Goal: Task Accomplishment & Management: Manage account settings

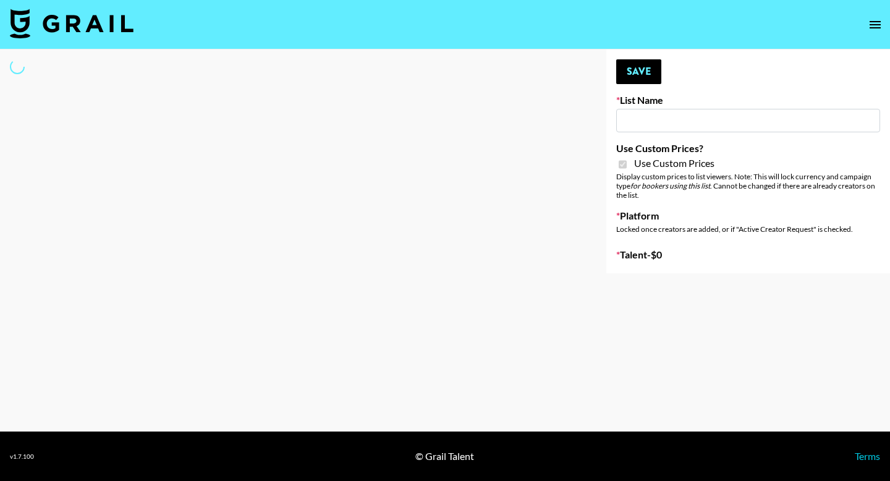
type input "Wavytalk ([DATE])"
checkbox input "true"
select select "Brand"
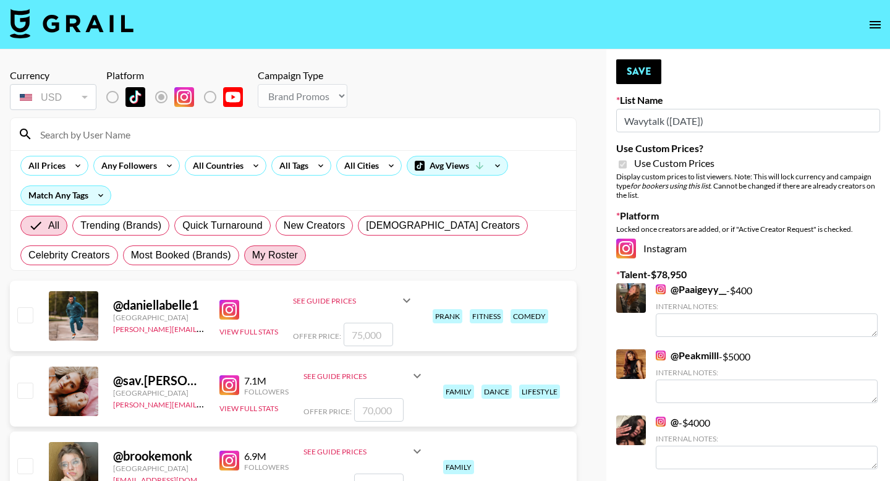
click at [282, 252] on span "My Roster" at bounding box center [275, 255] width 46 height 15
click at [252, 255] on input "My Roster" at bounding box center [252, 255] width 0 height 0
radio input "true"
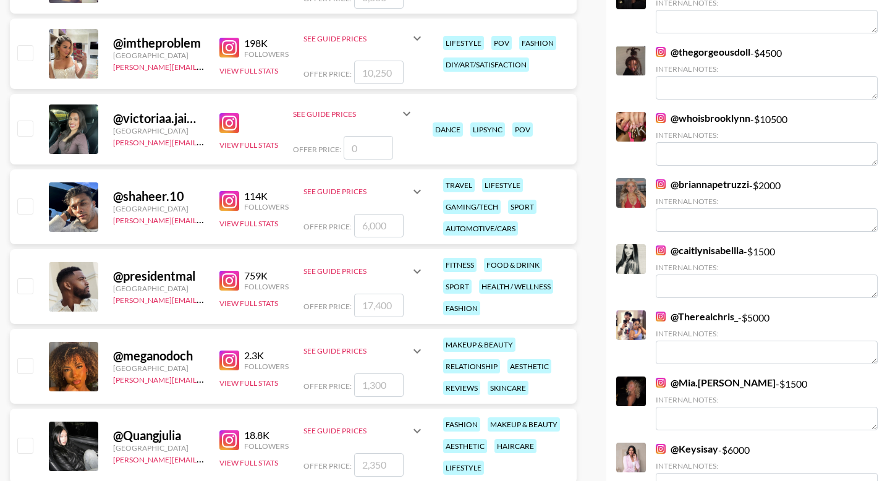
scroll to position [565, 0]
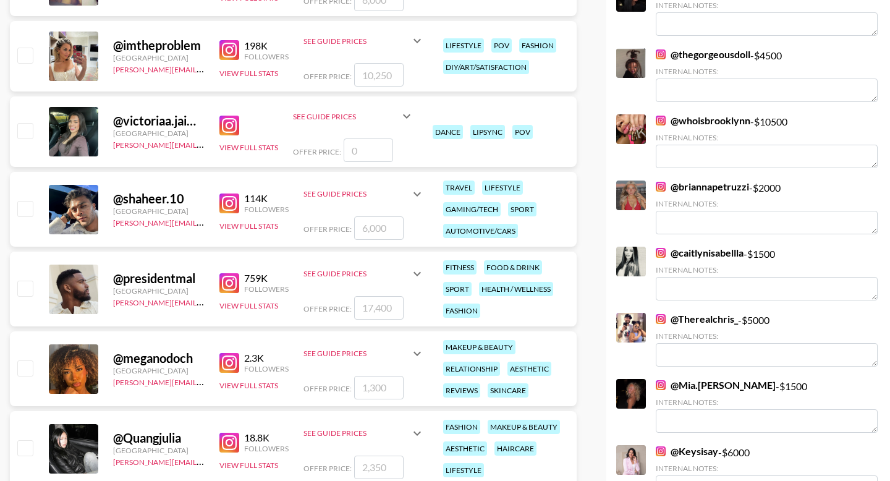
click at [27, 132] on input "checkbox" at bounding box center [24, 130] width 15 height 15
checkbox input "false"
click at [406, 112] on icon at bounding box center [406, 116] width 15 height 15
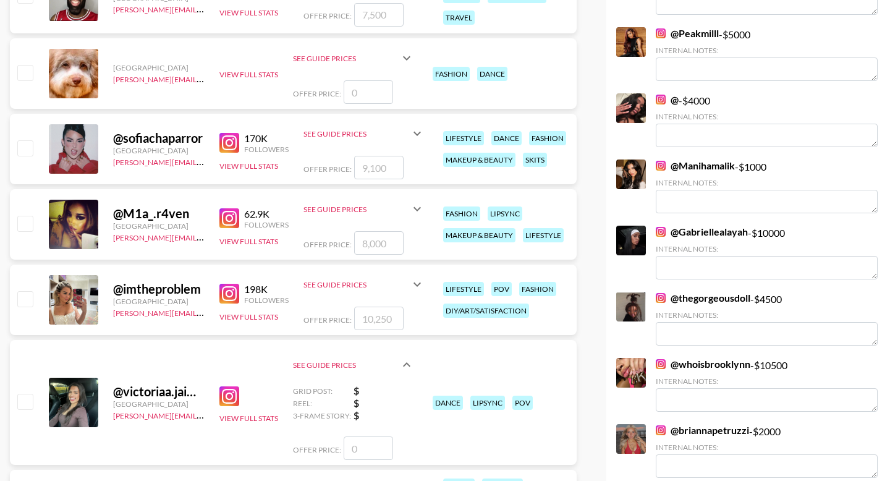
scroll to position [631, 0]
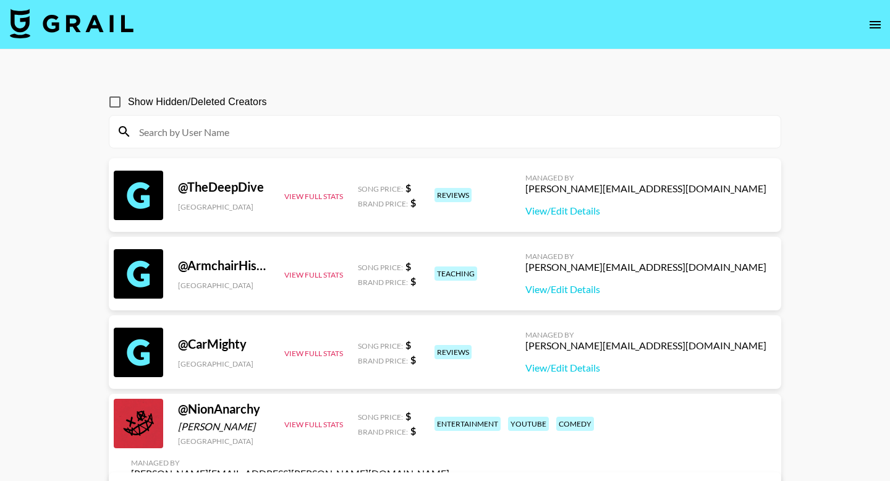
click at [444, 135] on input at bounding box center [452, 132] width 641 height 20
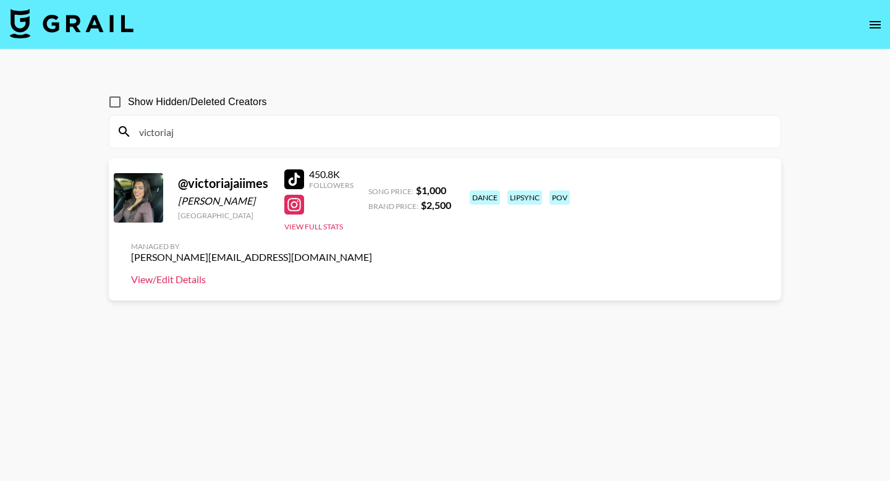
type input "victoriaj"
click at [372, 273] on link "View/Edit Details" at bounding box center [251, 279] width 241 height 12
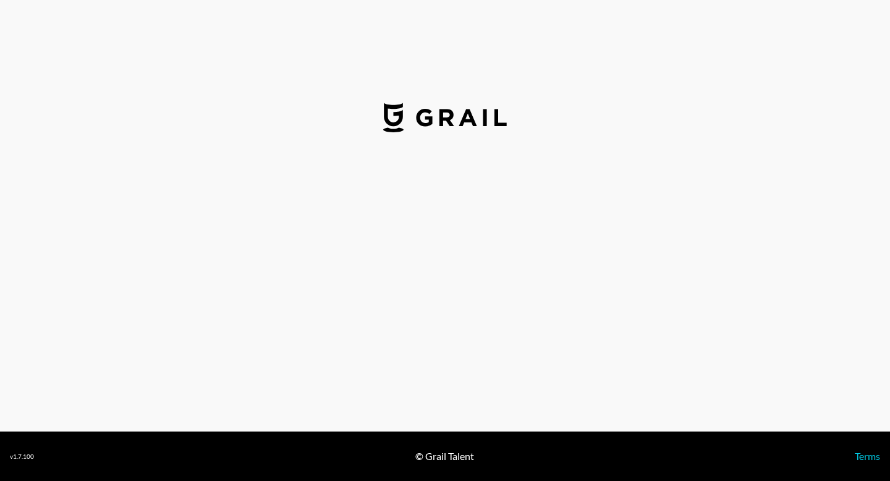
select select "USD"
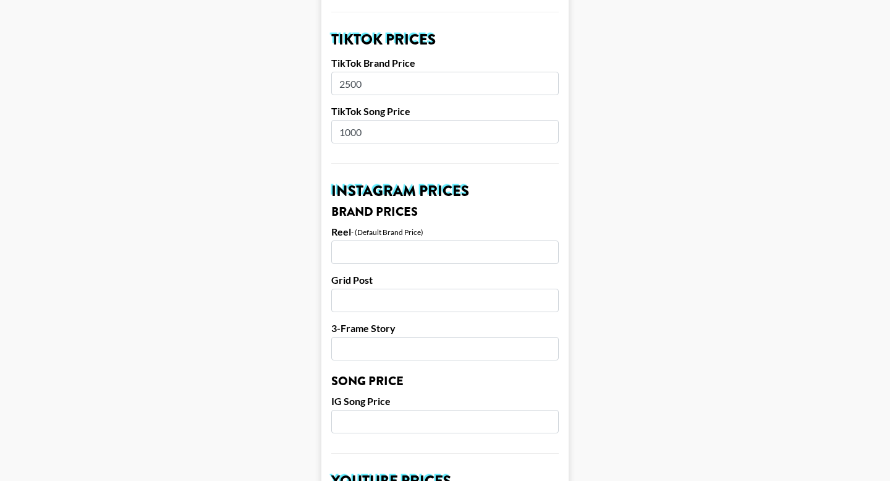
scroll to position [449, 0]
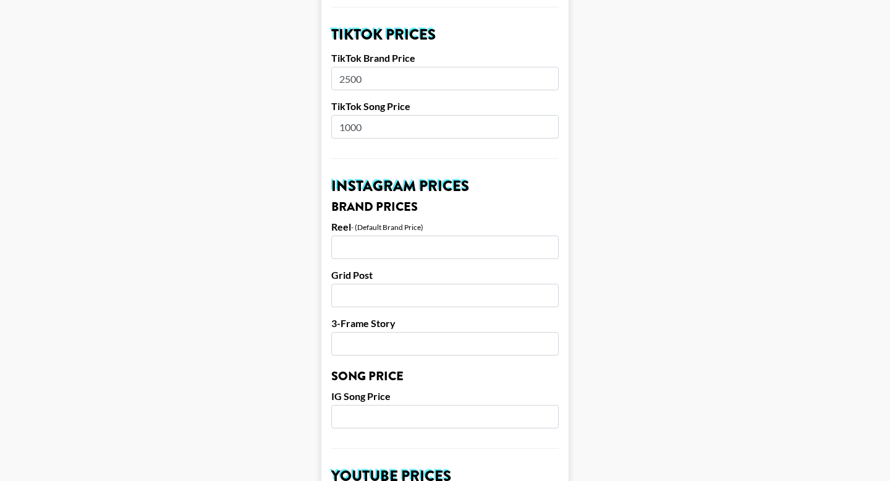
click at [668, 217] on main "Airtable ID: recaC6guSnsmPQmAA Manager(s) ella.makin@grail-talent.com ​ TikTok …" at bounding box center [445, 397] width 870 height 1555
click at [377, 235] on input "number" at bounding box center [444, 246] width 227 height 23
type input "5000"
click at [392, 287] on input "number" at bounding box center [444, 295] width 227 height 23
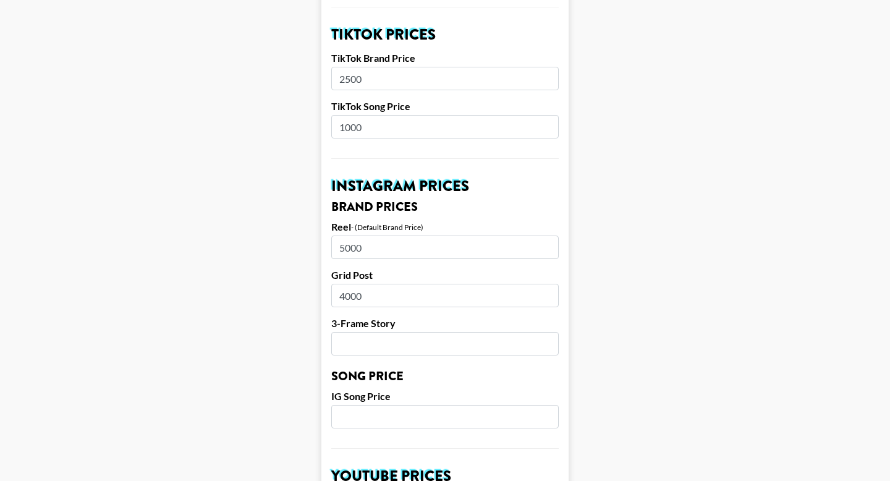
type input "4000"
click at [394, 332] on input "number" at bounding box center [444, 343] width 227 height 23
type input "4"
type input "3000"
click at [390, 405] on input "number" at bounding box center [444, 416] width 227 height 23
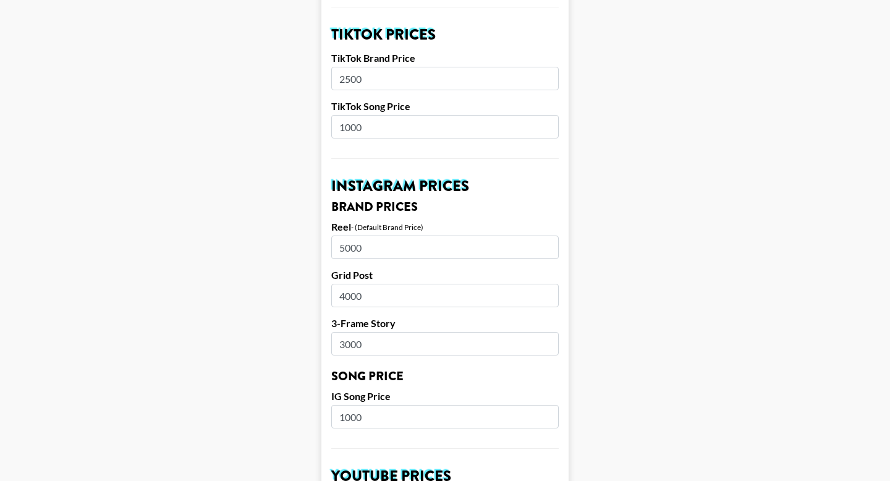
type input "1000"
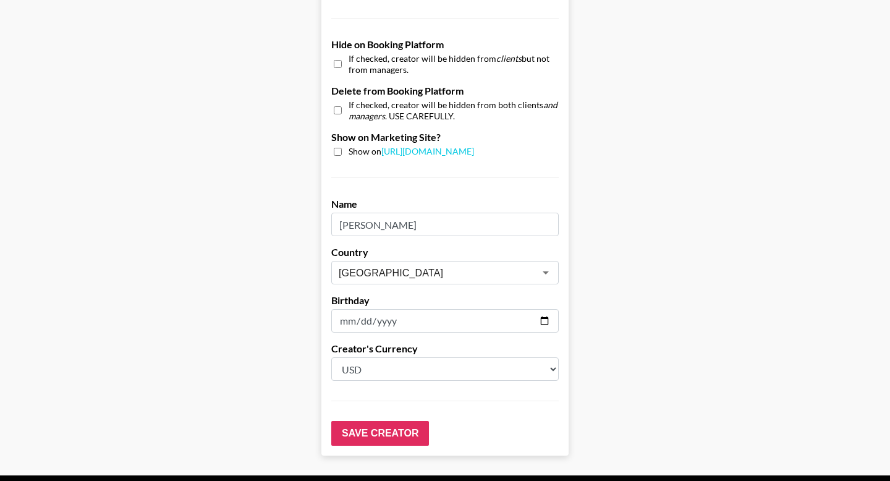
scroll to position [1195, 0]
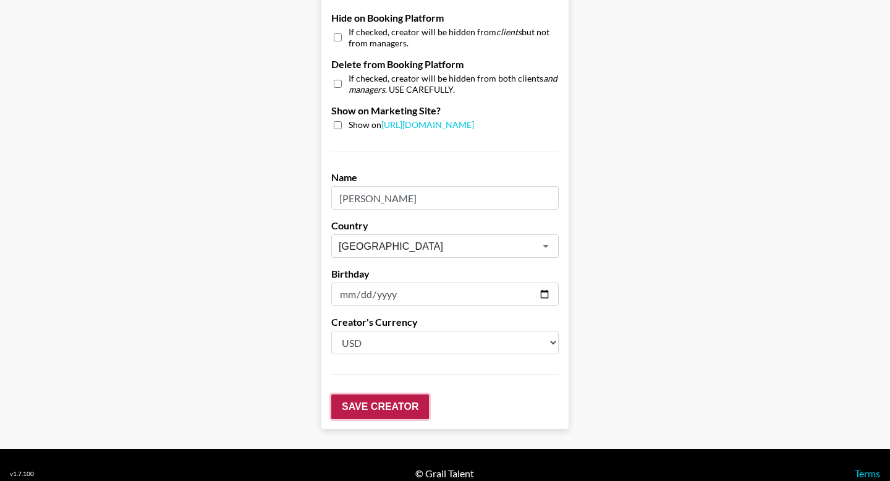
click at [382, 394] on input "Save Creator" at bounding box center [380, 406] width 98 height 25
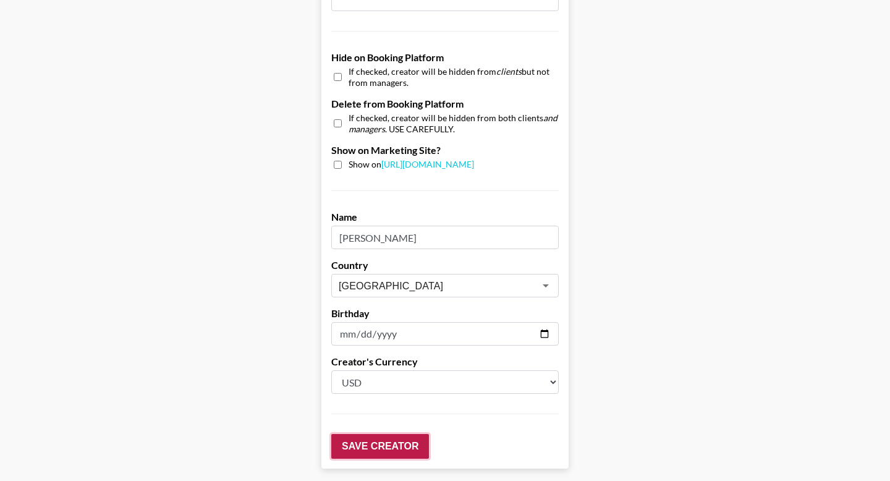
scroll to position [1235, 0]
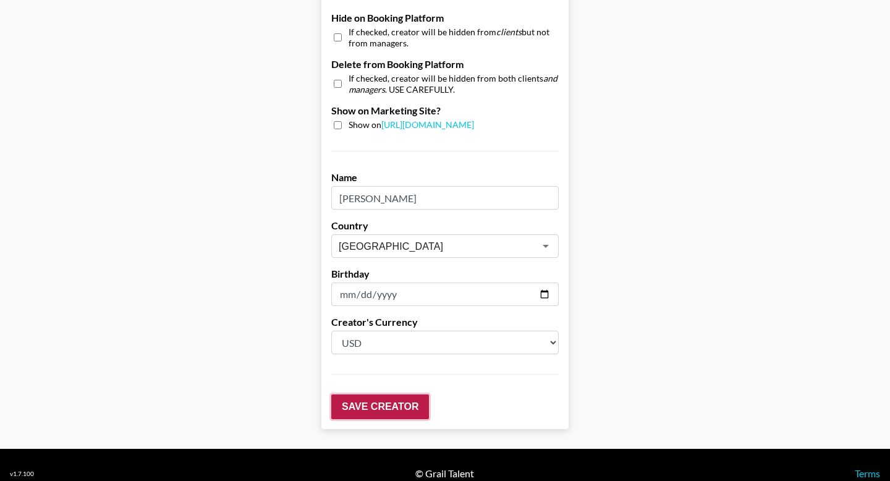
click at [383, 394] on input "Save Creator" at bounding box center [380, 406] width 98 height 25
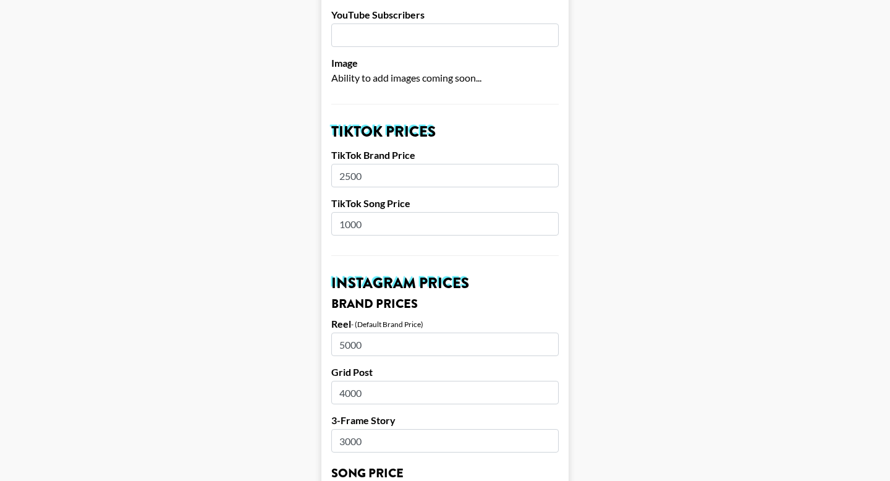
scroll to position [459, 0]
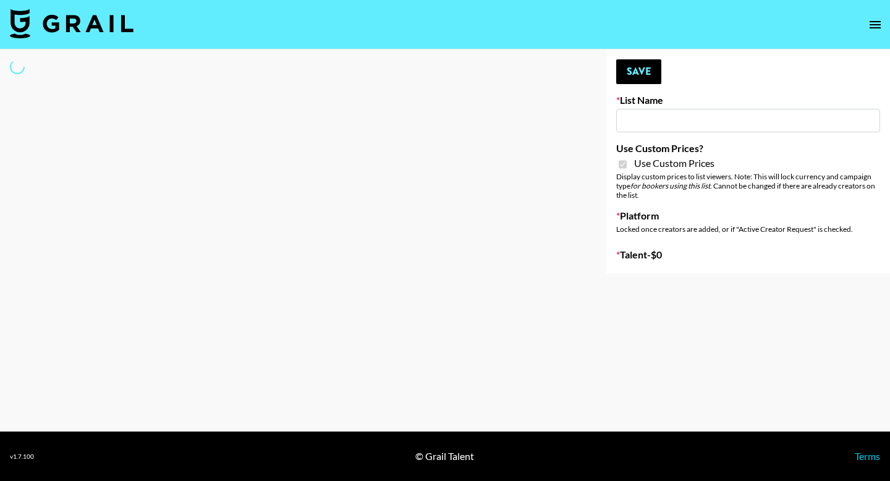
type input "Wavytalk (15th Sept)"
checkbox input "true"
select select "Brand"
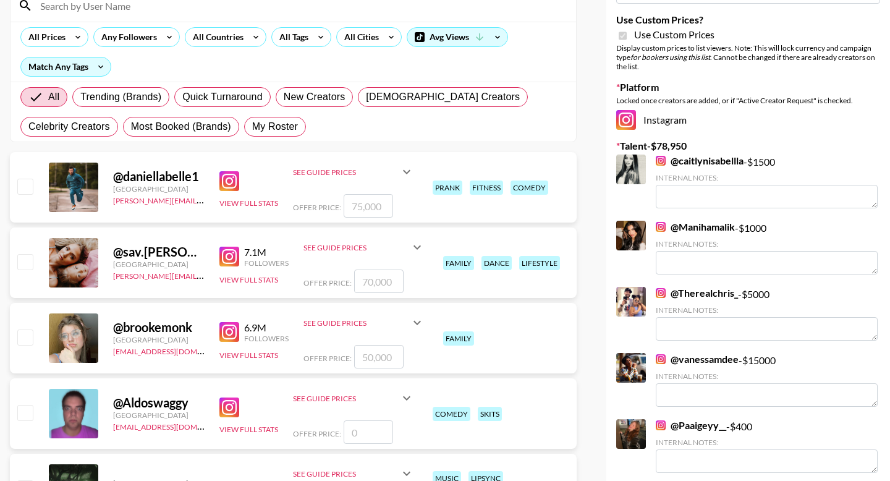
scroll to position [151, 0]
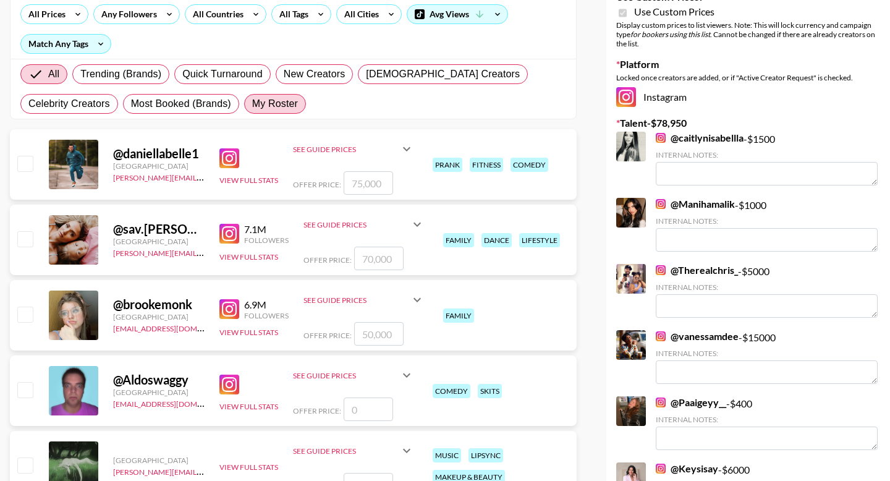
click at [283, 105] on span "My Roster" at bounding box center [275, 103] width 46 height 15
click at [252, 104] on input "My Roster" at bounding box center [252, 104] width 0 height 0
radio input "true"
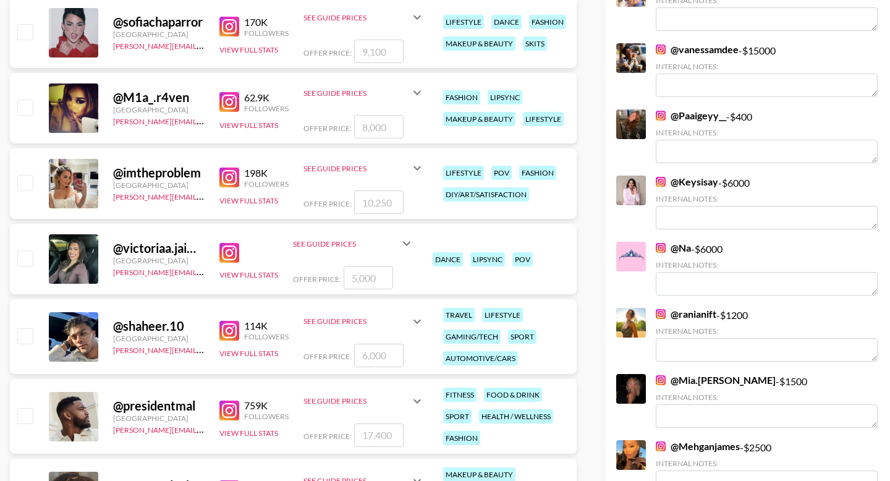
scroll to position [440, 0]
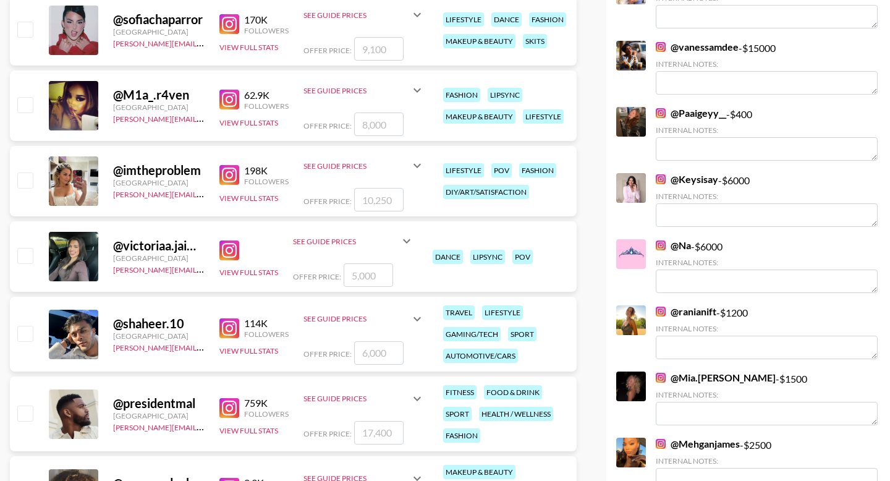
click at [22, 259] on input "checkbox" at bounding box center [24, 255] width 15 height 15
checkbox input "true"
type input "5000"
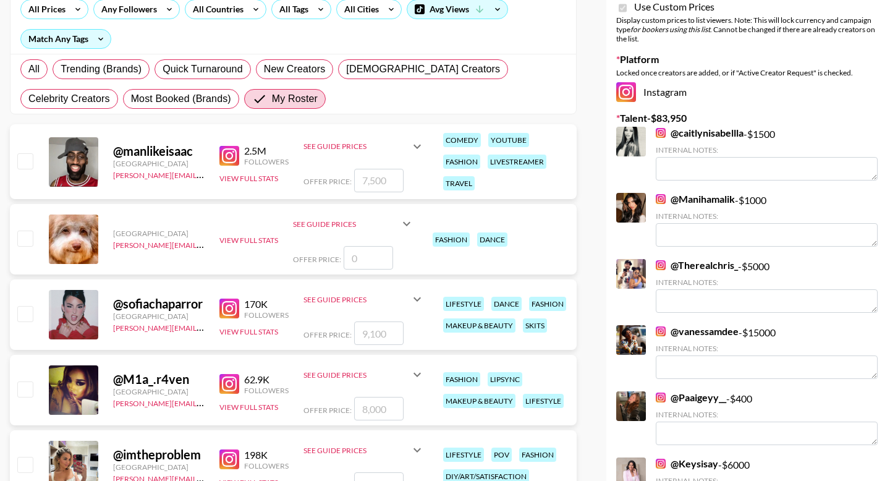
scroll to position [0, 0]
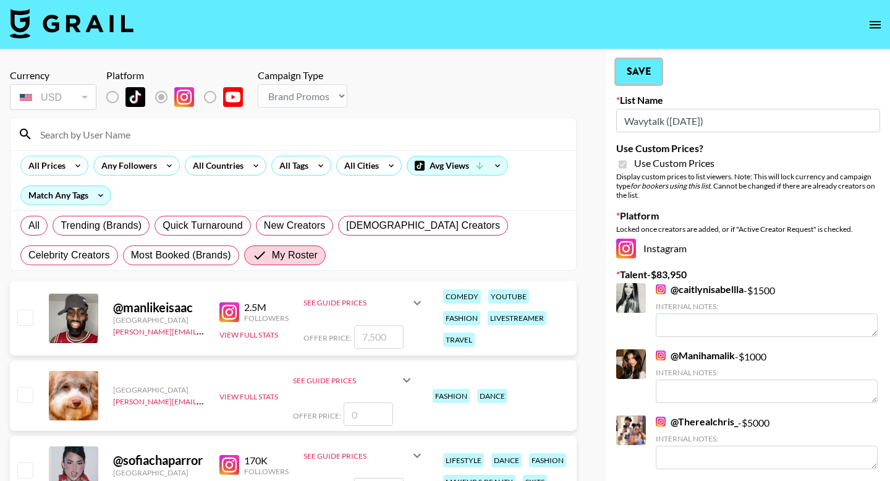
click at [639, 67] on button "Save" at bounding box center [638, 71] width 45 height 25
